Goal: Communication & Community: Ask a question

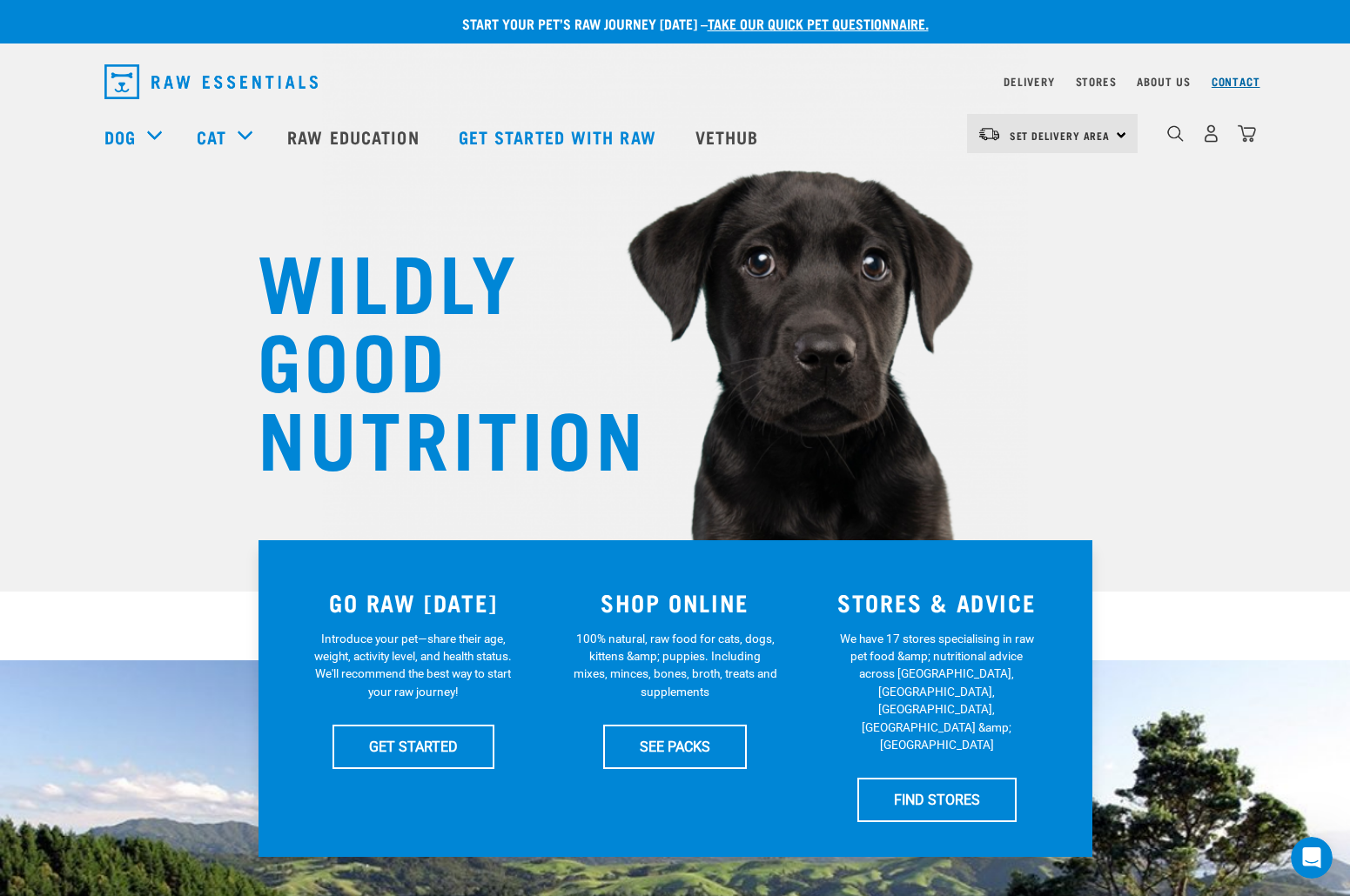
click at [1229, 80] on link "Contact" at bounding box center [1236, 81] width 49 height 6
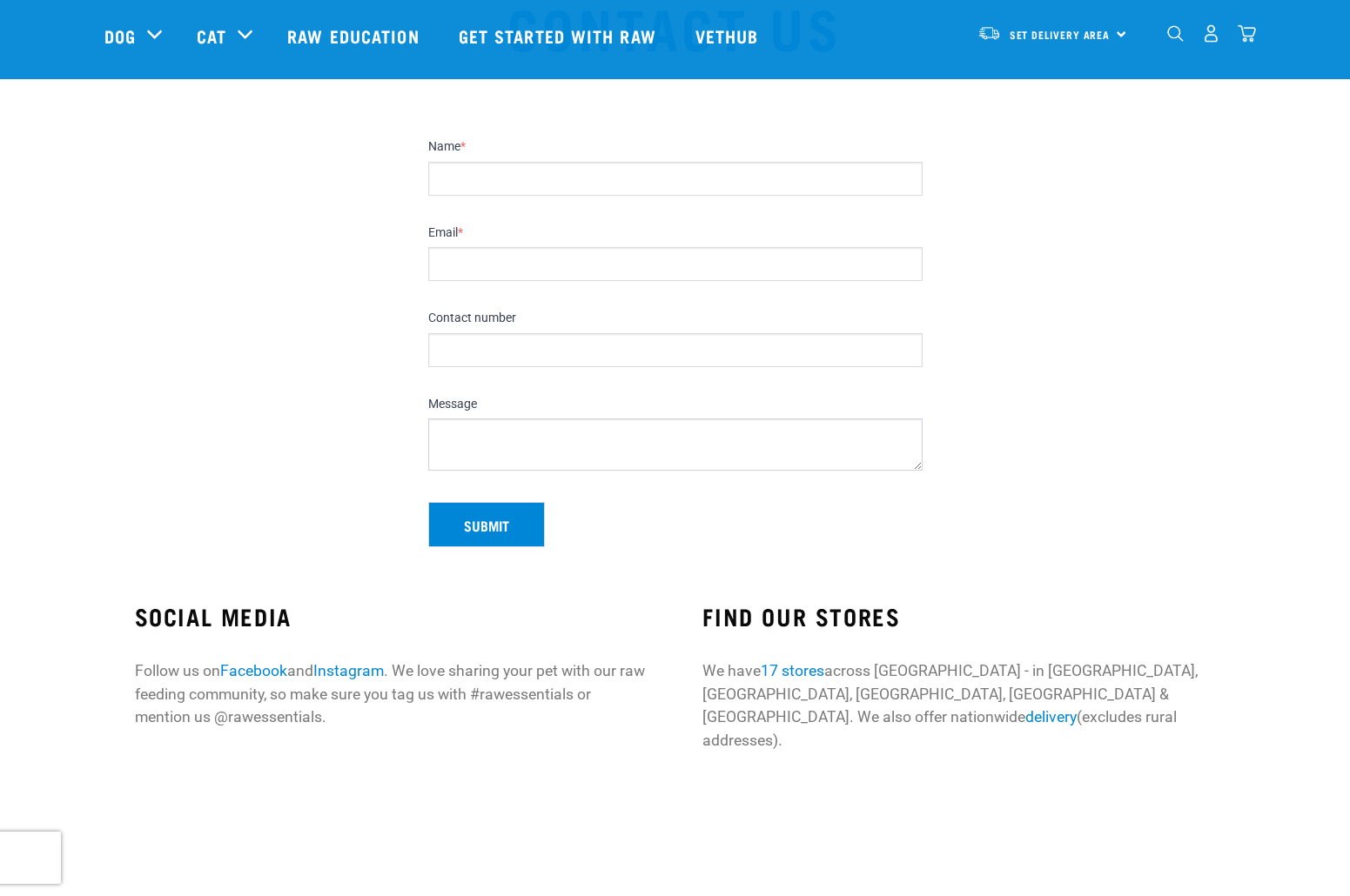
scroll to position [90, 0]
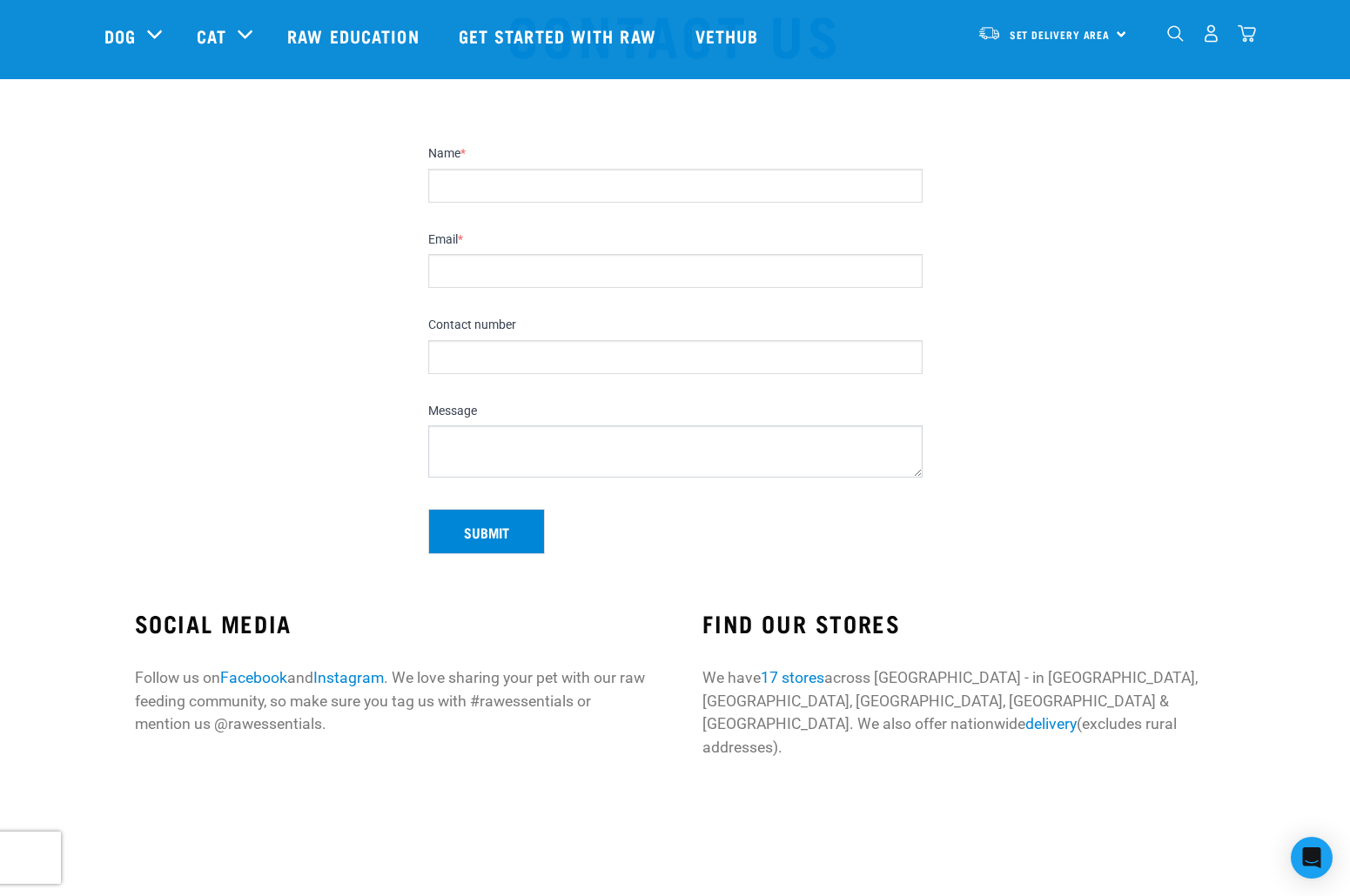
click at [500, 198] on input "Name *" at bounding box center [675, 185] width 495 height 34
type input "[PERSON_NAME]"
type input "[PERSON_NAME][EMAIL_ADDRESS][DOMAIN_NAME]"
type input "02041567071"
click at [482, 458] on textarea "Message" at bounding box center [675, 451] width 495 height 52
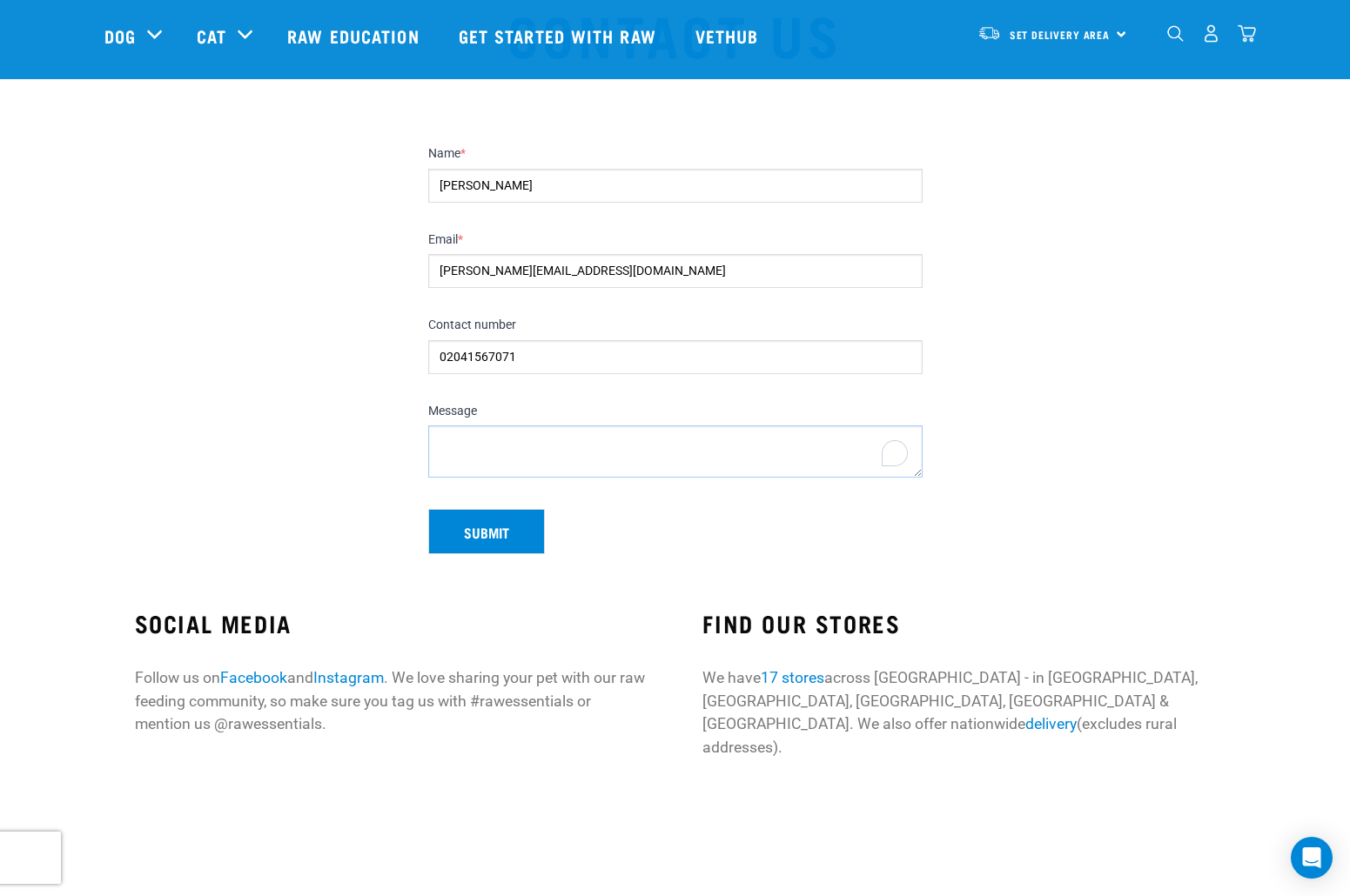
paste textarea "Lo ipsum, D sita cons adipisc elits doe temp. In utl etd mag ali enimadmi venia…"
type textarea "Lo ipsum, D sita cons adipisc elits doe temp. In utl etd mag ali enimadmi venia…"
click at [496, 544] on button "Submit" at bounding box center [487, 531] width 117 height 45
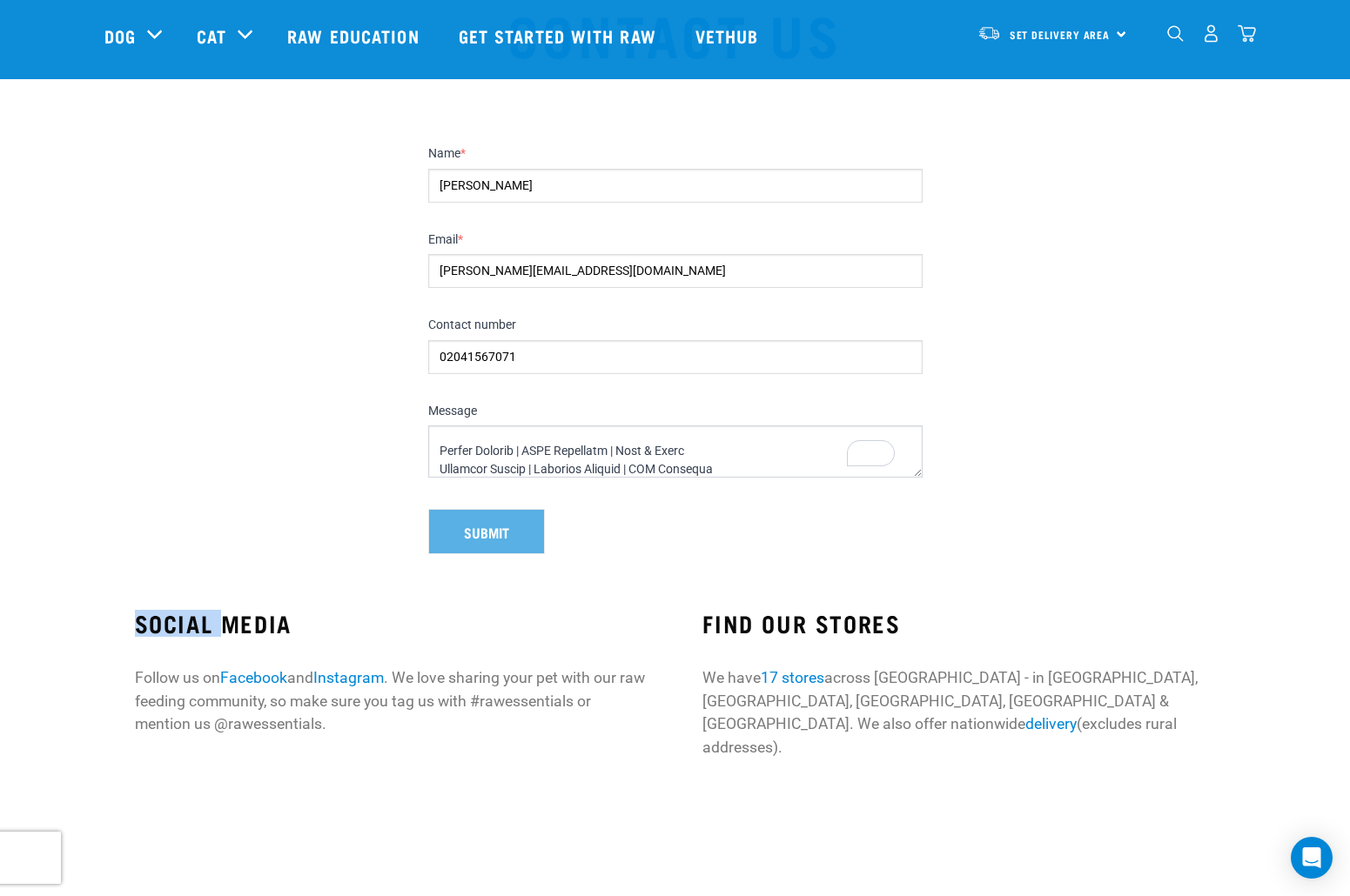
click at [496, 544] on div "Submit" at bounding box center [675, 525] width 508 height 59
